Goal: Information Seeking & Learning: Understand process/instructions

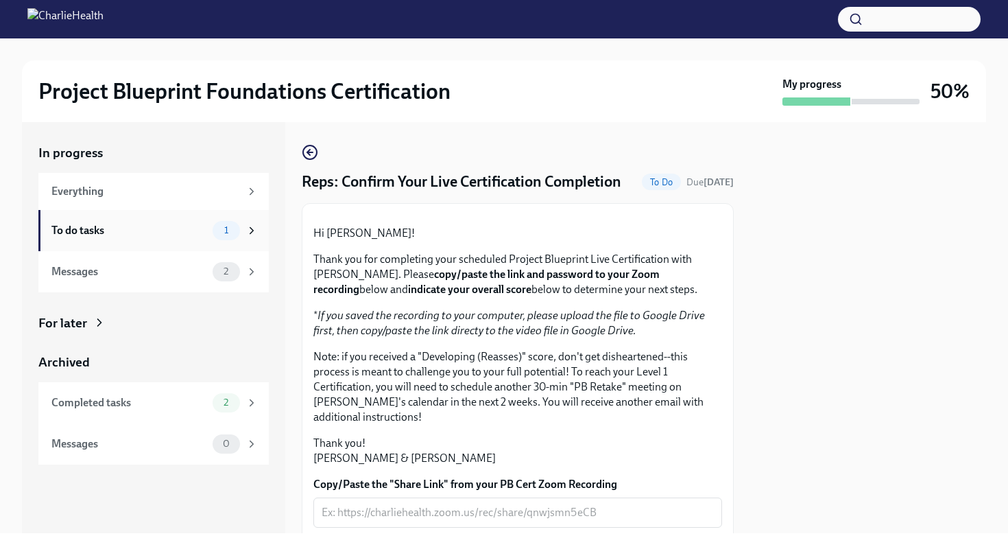
click at [86, 221] on div "To do tasks 1" at bounding box center [154, 230] width 206 height 19
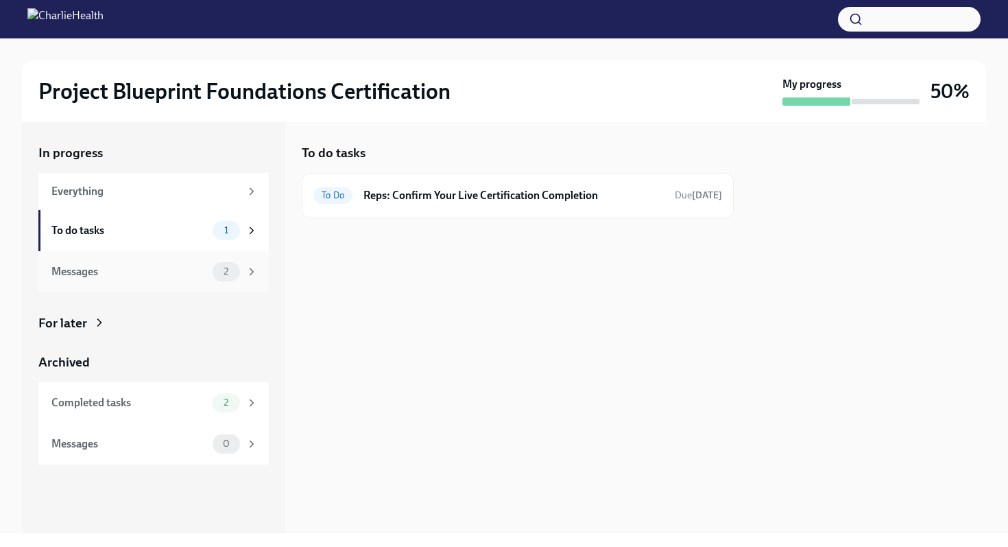
click at [165, 277] on div "Messages" at bounding box center [129, 271] width 156 height 15
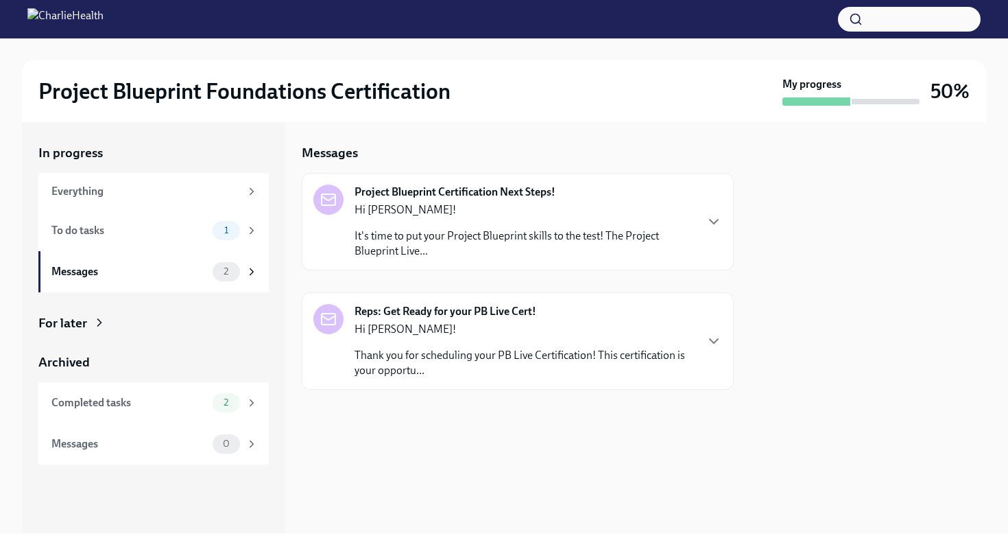
click at [482, 228] on p "It's time to put your Project Blueprint skills to the test! The Project Bluepri…" at bounding box center [525, 243] width 340 height 30
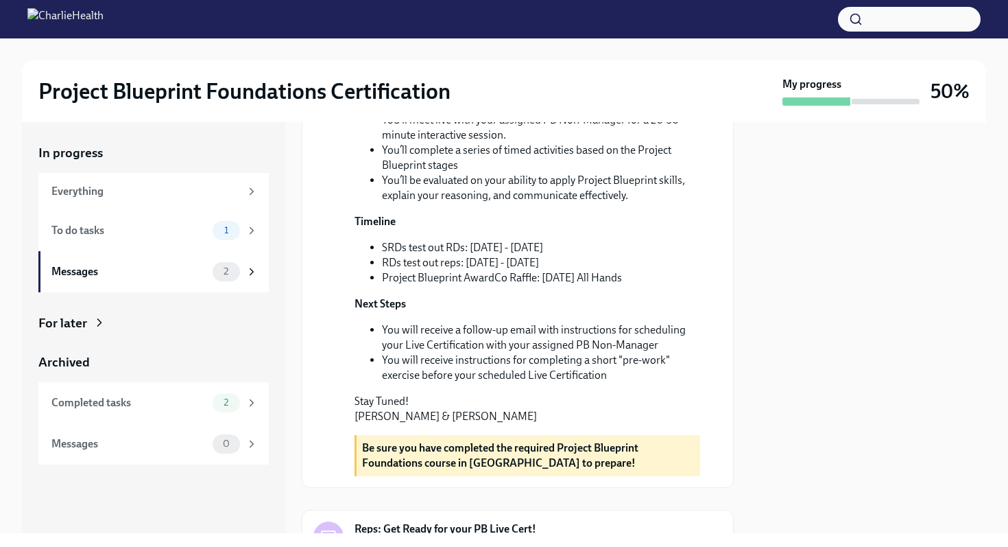
scroll to position [495, 0]
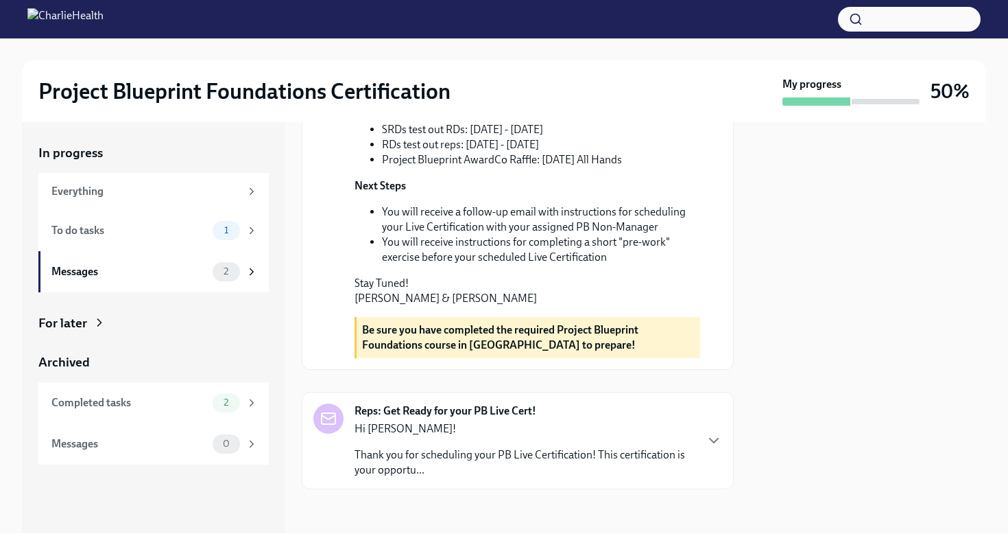
click at [519, 464] on p "Thank you for scheduling your PB Live Certification! This certification is your…" at bounding box center [525, 462] width 340 height 30
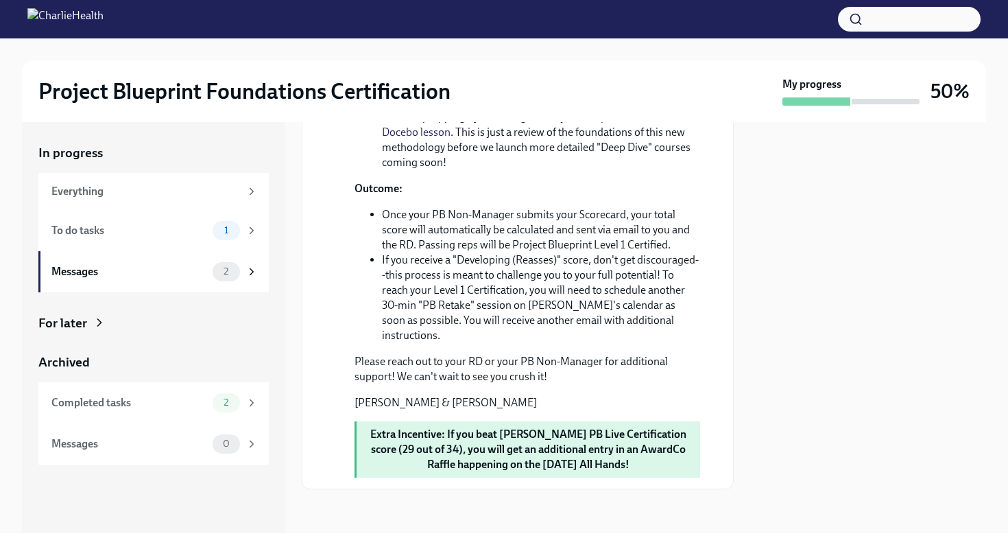
scroll to position [1412, 0]
click at [225, 401] on span "2" at bounding box center [225, 402] width 21 height 10
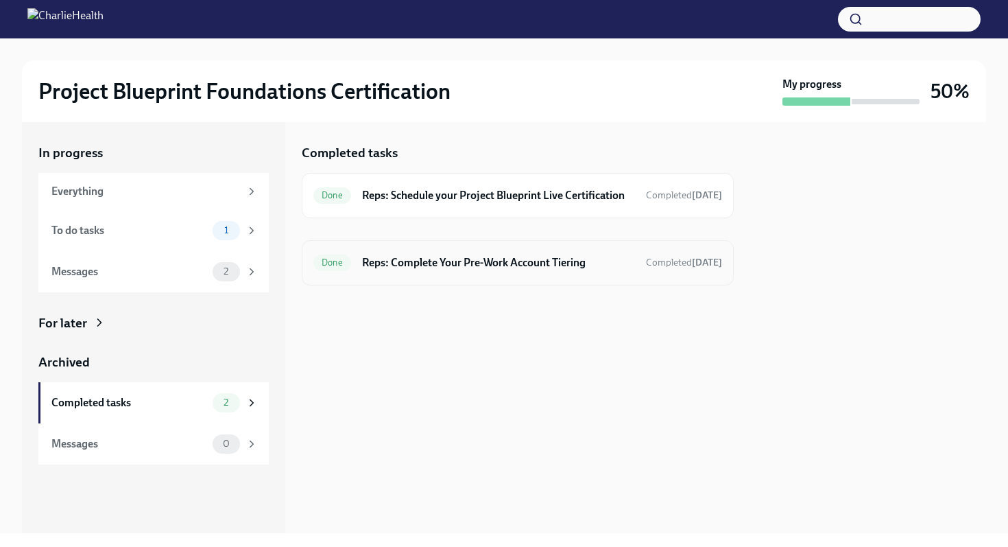
click at [481, 270] on h6 "Reps: Complete Your Pre-Work Account Tiering" at bounding box center [498, 262] width 273 height 15
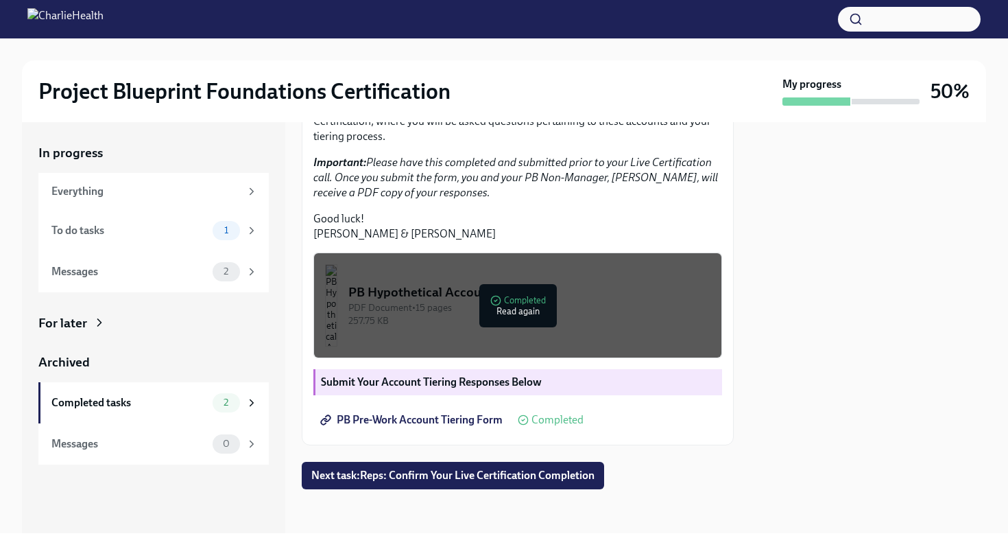
scroll to position [368, 0]
click at [514, 305] on div "PDF Document • 15 pages" at bounding box center [529, 307] width 362 height 13
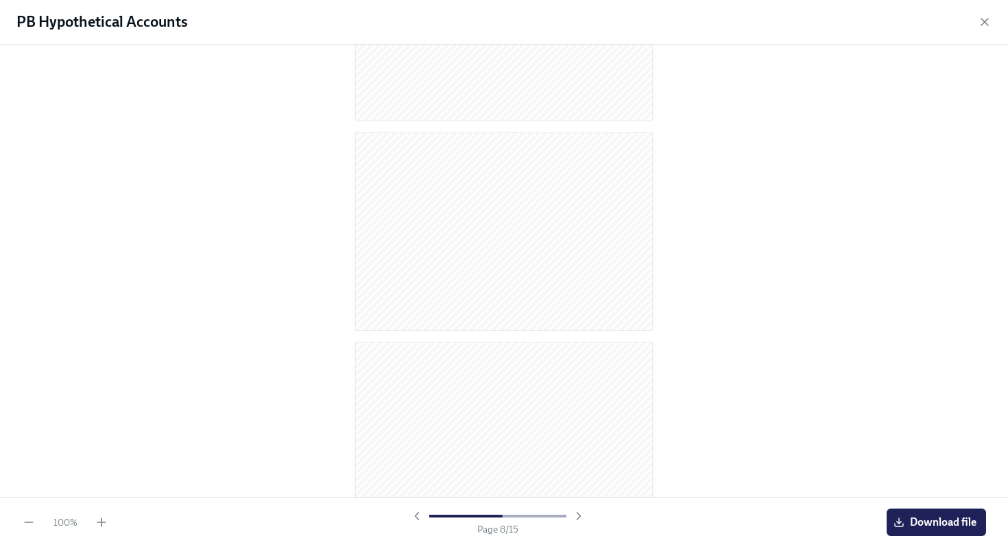
scroll to position [0, 0]
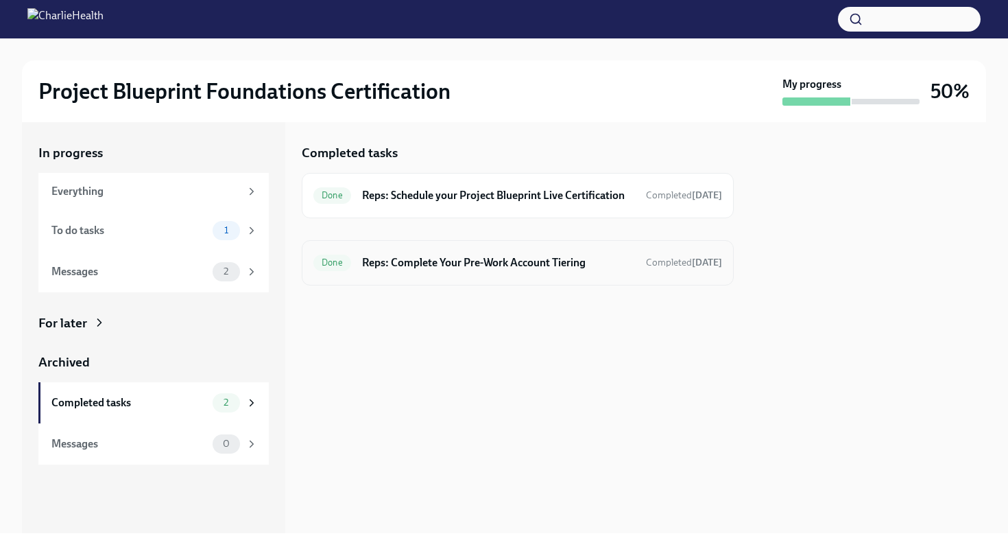
click at [468, 270] on h6 "Reps: Complete Your Pre-Work Account Tiering" at bounding box center [498, 262] width 273 height 15
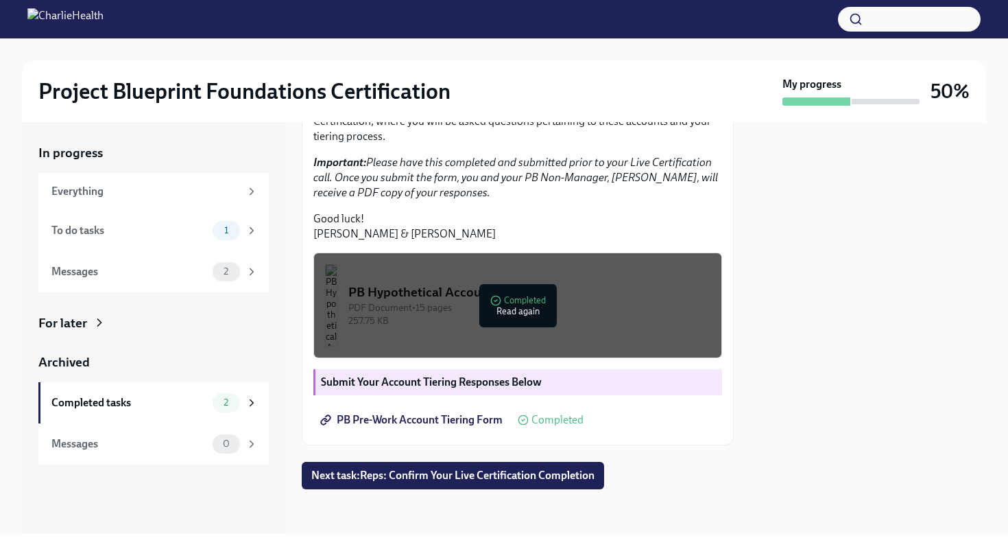
scroll to position [368, 0]
click at [401, 215] on p "Good luck! [PERSON_NAME] & [PERSON_NAME]" at bounding box center [517, 226] width 409 height 30
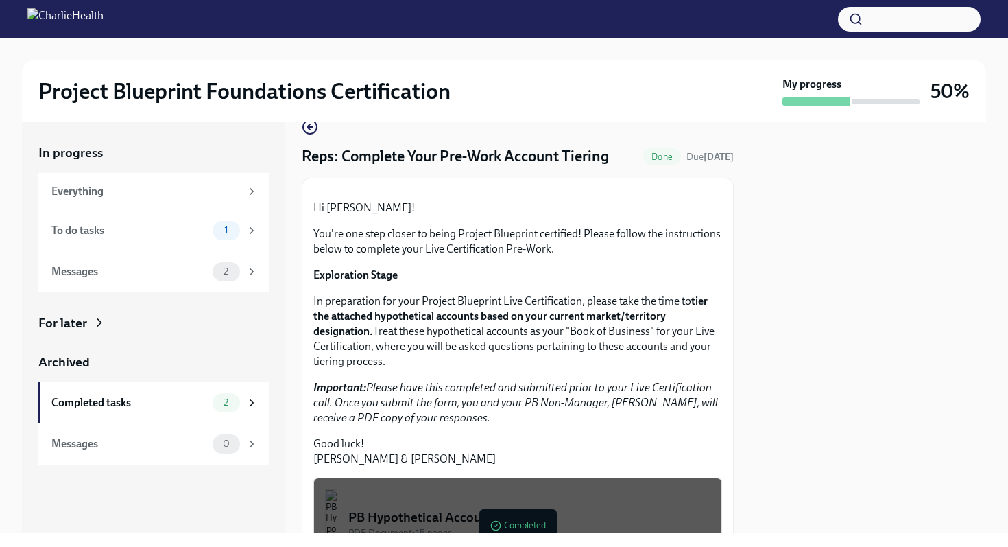
scroll to position [0, 0]
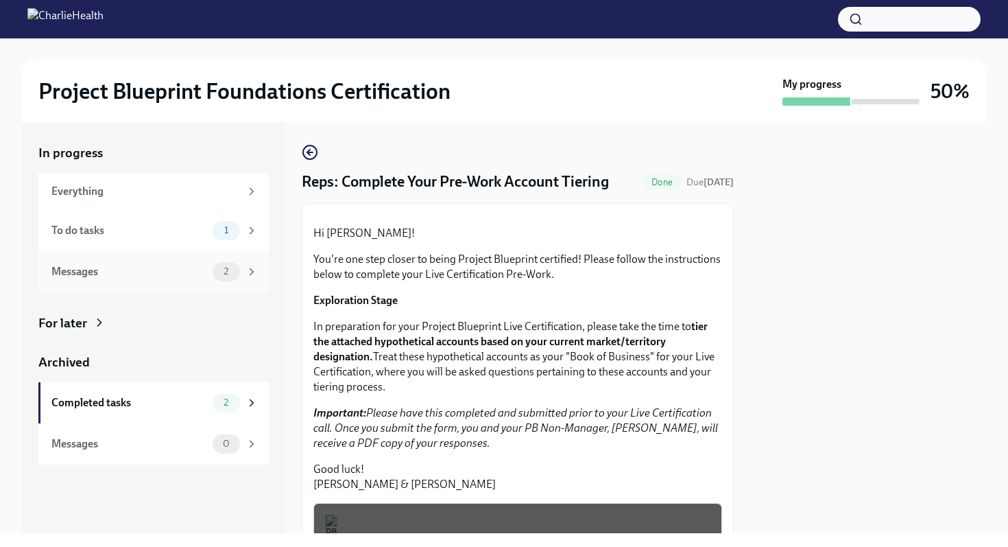
click at [254, 278] on div "2" at bounding box center [235, 271] width 45 height 19
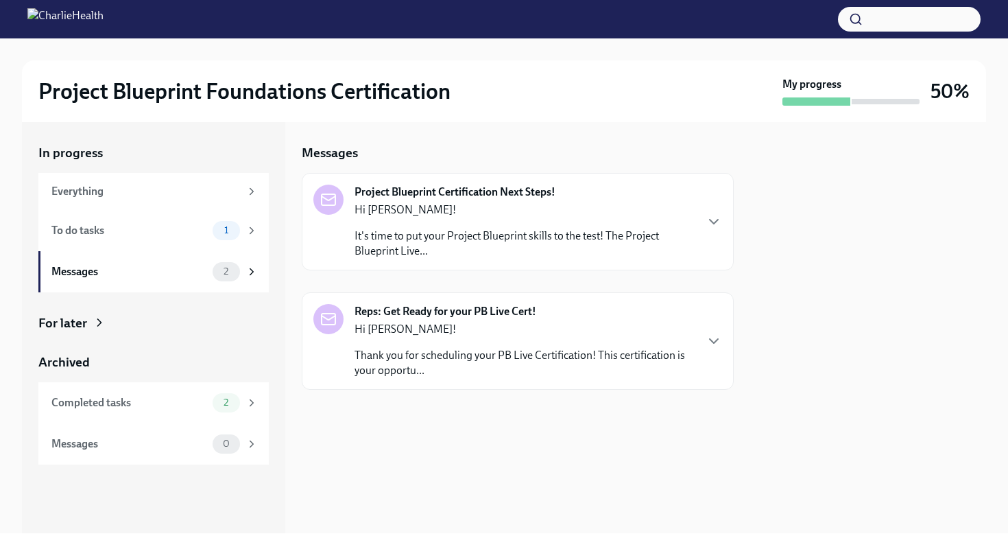
click at [478, 313] on strong "Reps: Get Ready for your PB Live Cert!" at bounding box center [446, 311] width 182 height 15
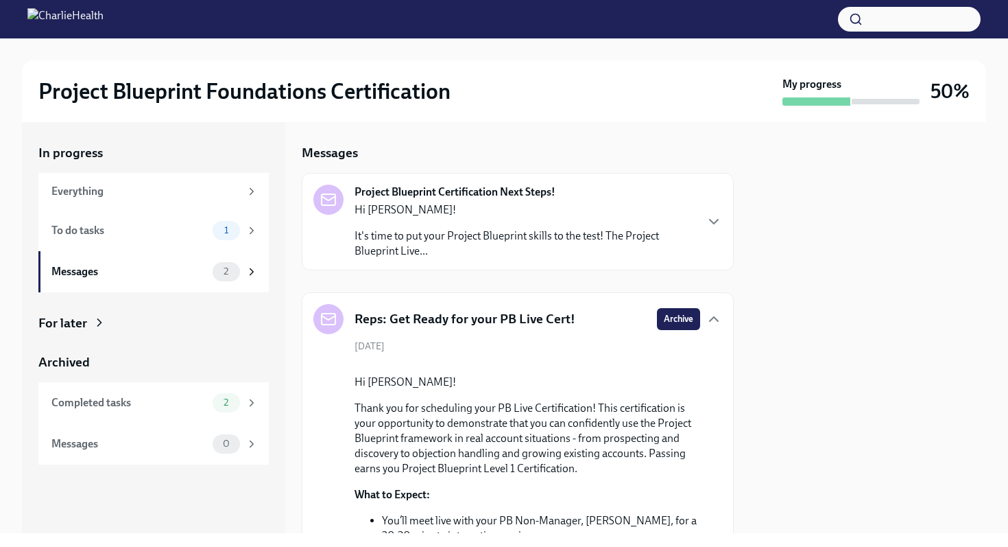
click at [457, 234] on p "It's time to put your Project Blueprint skills to the test! The Project Bluepri…" at bounding box center [525, 243] width 340 height 30
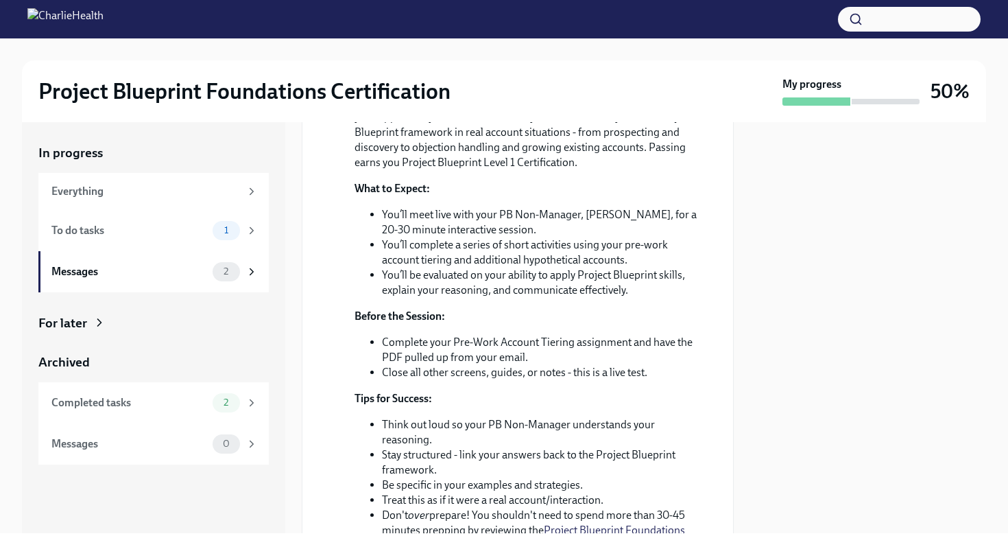
scroll to position [355, 0]
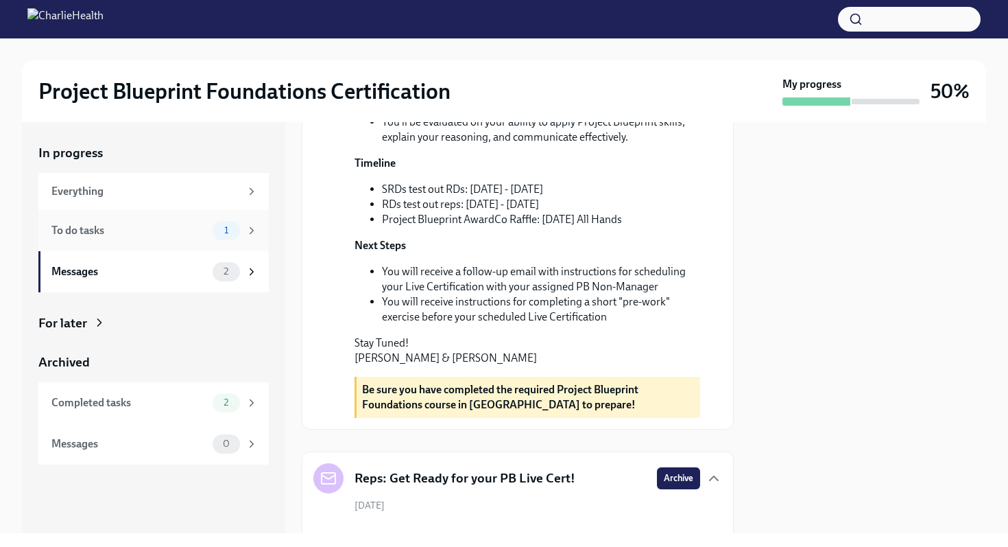
click at [171, 225] on div "To do tasks" at bounding box center [129, 230] width 156 height 15
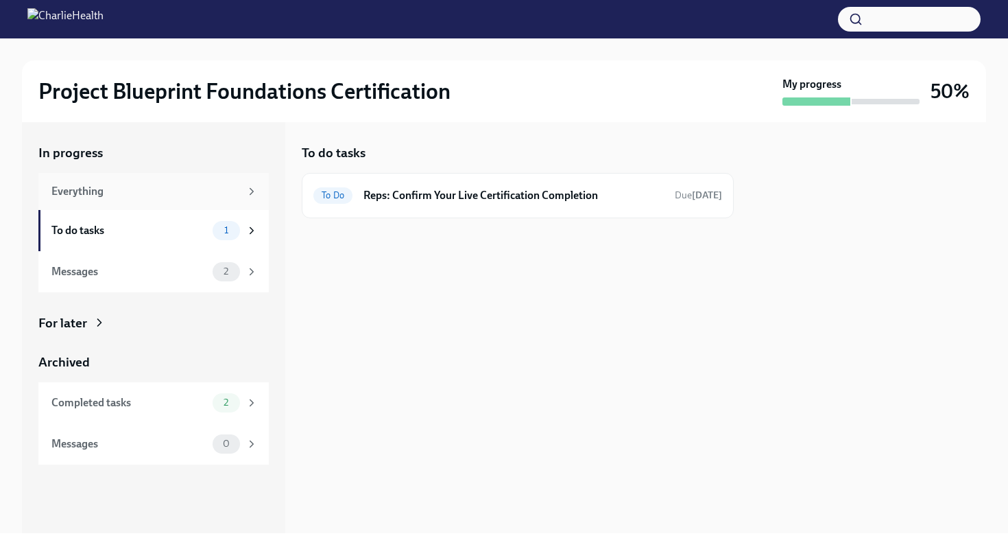
click at [83, 193] on div "Everything" at bounding box center [145, 191] width 189 height 15
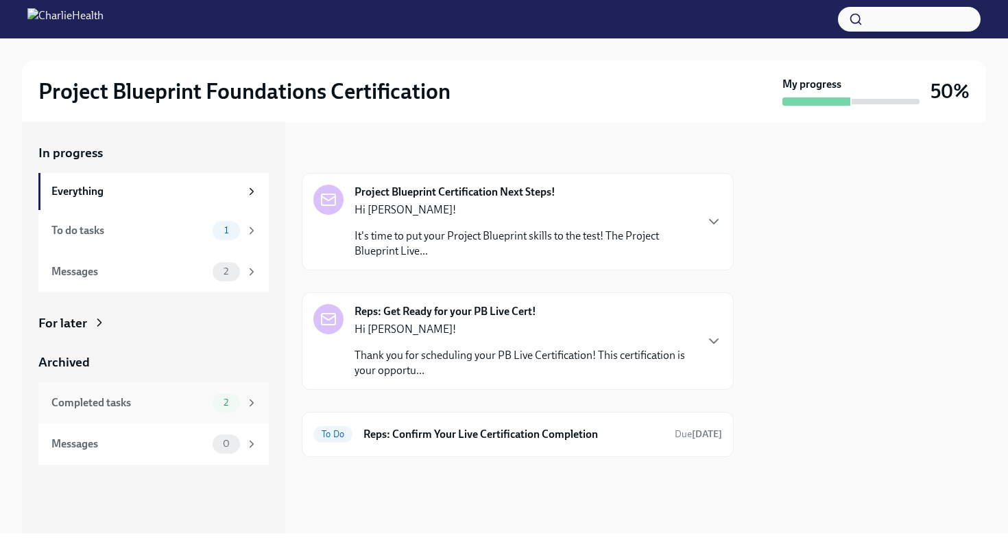
click at [208, 404] on div "Completed tasks 2" at bounding box center [154, 402] width 206 height 19
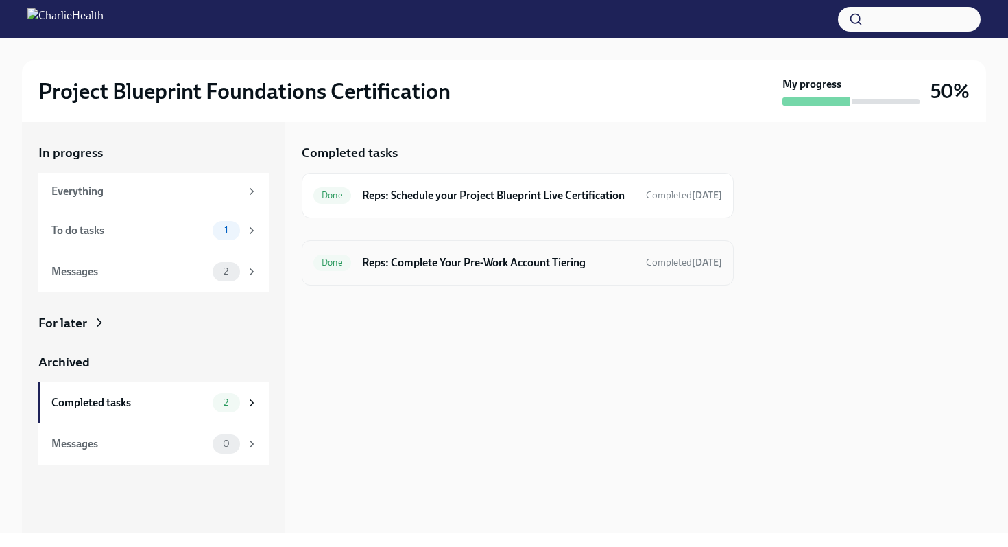
click at [455, 270] on h6 "Reps: Complete Your Pre-Work Account Tiering" at bounding box center [498, 262] width 273 height 15
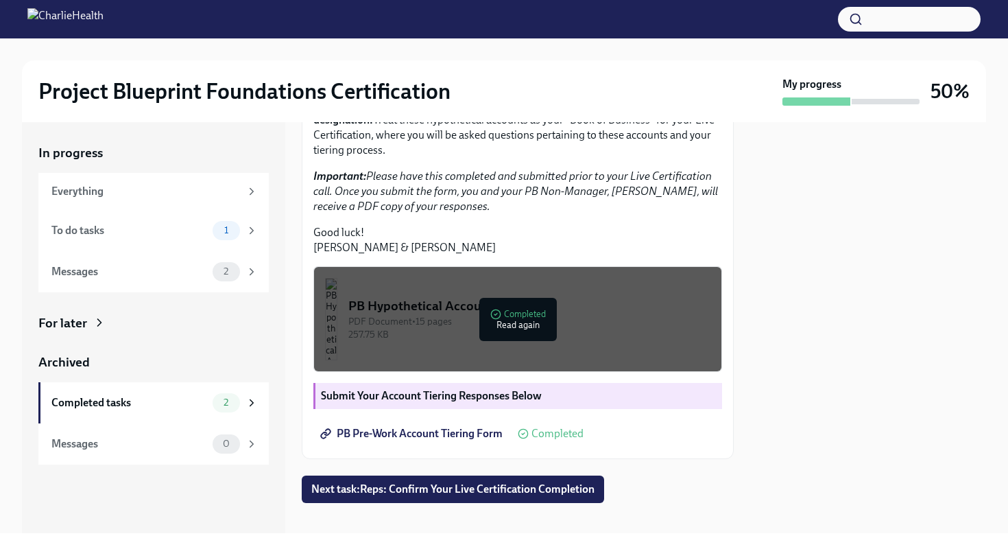
scroll to position [249, 0]
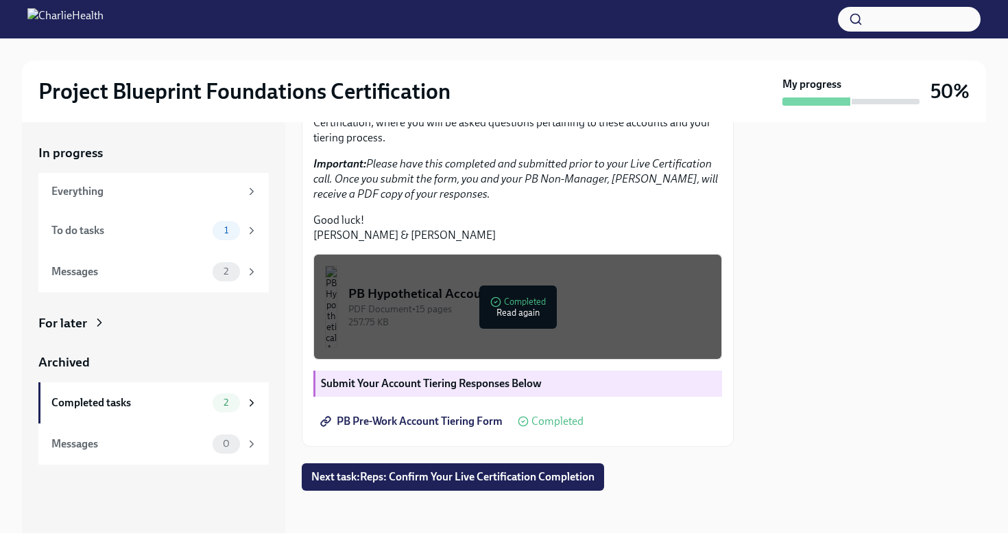
click at [426, 243] on p "Good luck! [PERSON_NAME] & [PERSON_NAME]" at bounding box center [517, 228] width 409 height 30
click at [431, 200] on em "Important: Please have this completed and submitted prior to your Live Certific…" at bounding box center [515, 178] width 405 height 43
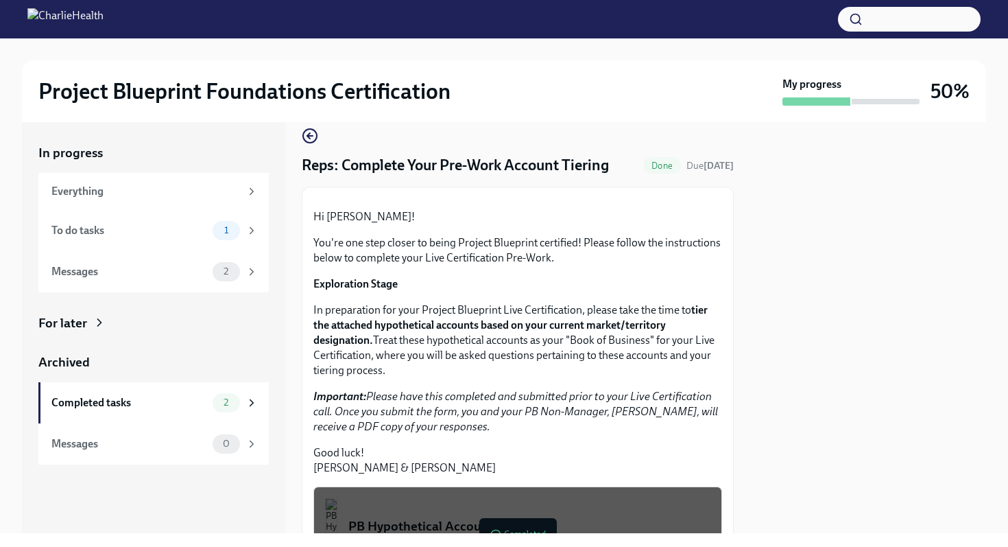
scroll to position [0, 0]
